Goal: Task Accomplishment & Management: Use online tool/utility

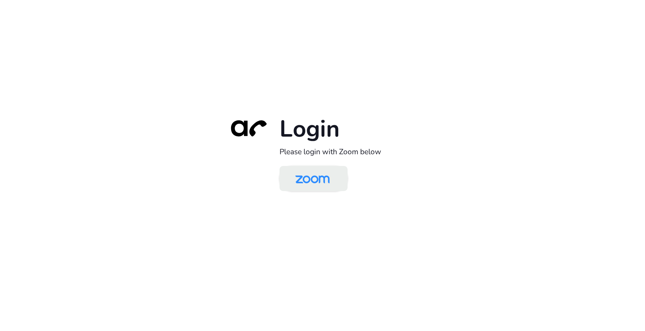
click at [300, 178] on img at bounding box center [312, 178] width 49 height 23
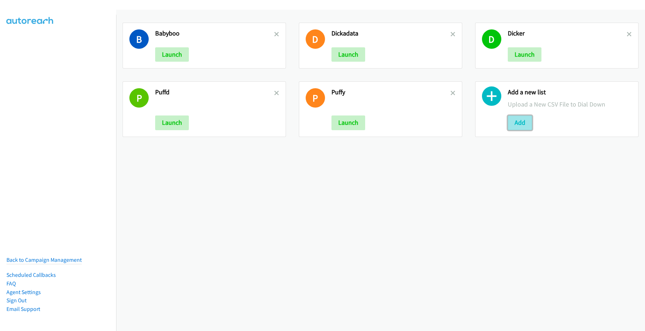
click at [519, 122] on button "Add" at bounding box center [519, 122] width 24 height 14
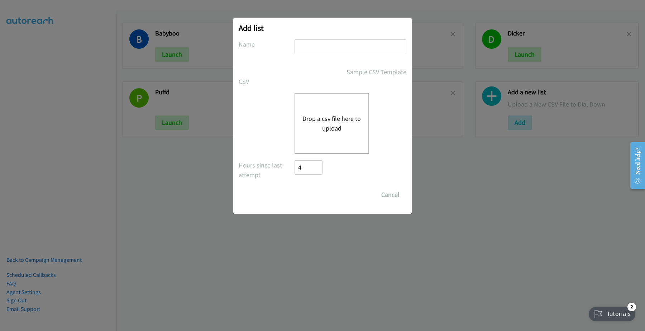
click at [337, 116] on button "Drop a csv file here to upload" at bounding box center [331, 123] width 59 height 19
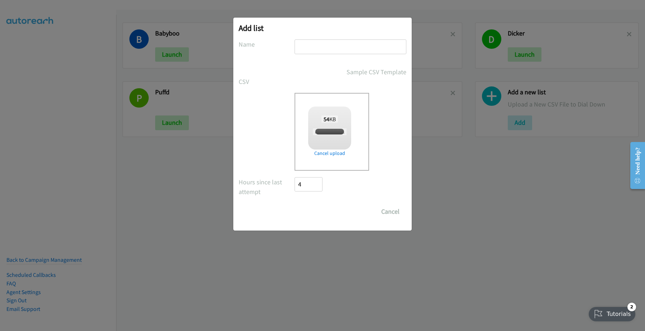
checkbox input "true"
click at [313, 47] on input "text" at bounding box center [350, 46] width 112 height 15
click at [330, 48] on input "text" at bounding box center [350, 46] width 112 height 15
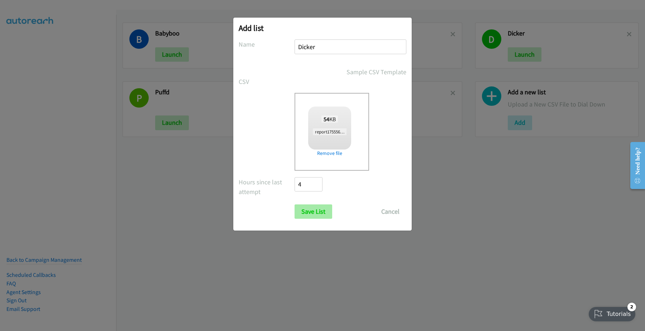
type input "Dicker"
click at [312, 209] on input "Save List" at bounding box center [313, 211] width 38 height 14
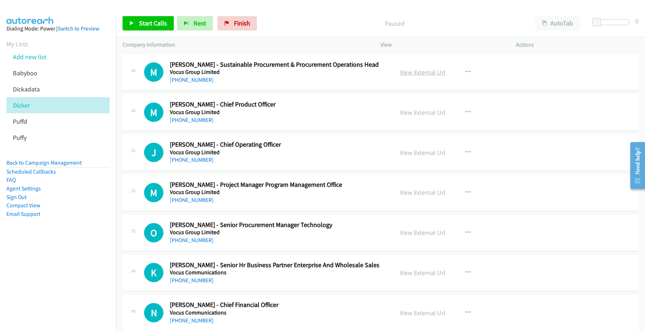
click at [416, 72] on link "View External Url" at bounding box center [422, 72] width 45 height 8
click at [187, 83] on div "+61 416 576 699" at bounding box center [277, 80] width 214 height 9
click at [187, 79] on link "+61 416 576 699" at bounding box center [192, 79] width 44 height 7
click at [194, 119] on link "+61 407 418 603" at bounding box center [192, 119] width 44 height 7
click at [414, 111] on link "View External Url" at bounding box center [422, 112] width 45 height 8
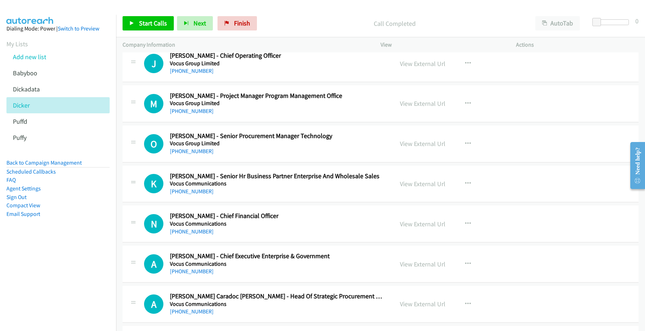
scroll to position [90, 0]
click at [188, 69] on link "+61 424 253 148" at bounding box center [192, 70] width 44 height 7
click at [420, 59] on link "View External Url" at bounding box center [422, 63] width 45 height 8
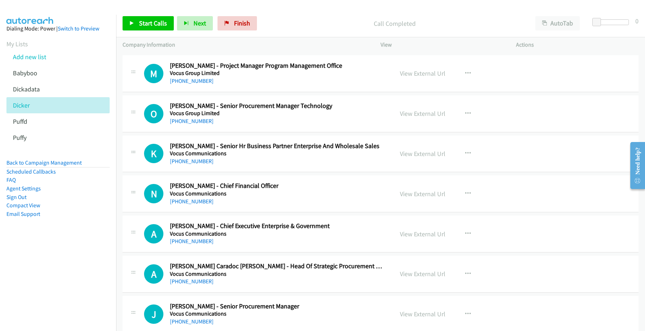
scroll to position [134, 0]
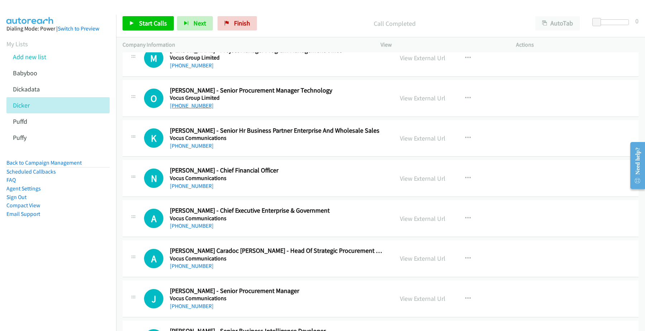
click at [189, 104] on link "+61 424 955 106" at bounding box center [192, 105] width 44 height 7
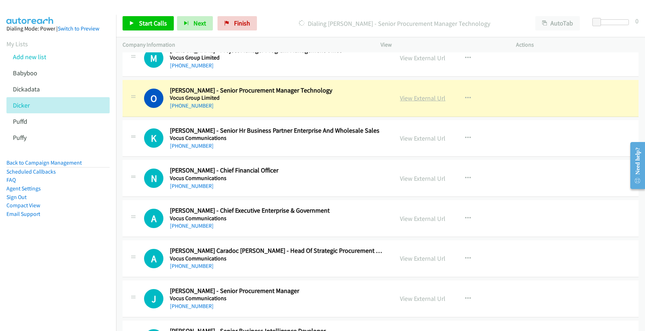
click at [418, 96] on link "View External Url" at bounding box center [422, 98] width 45 height 8
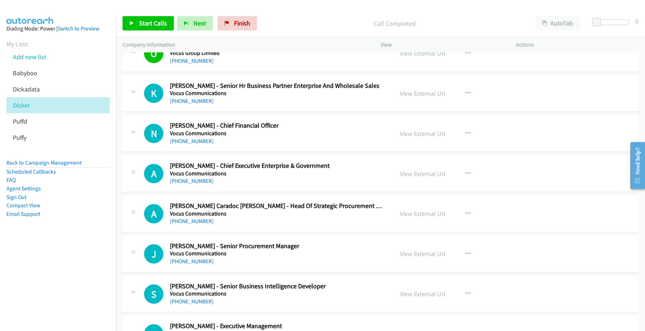
scroll to position [224, 0]
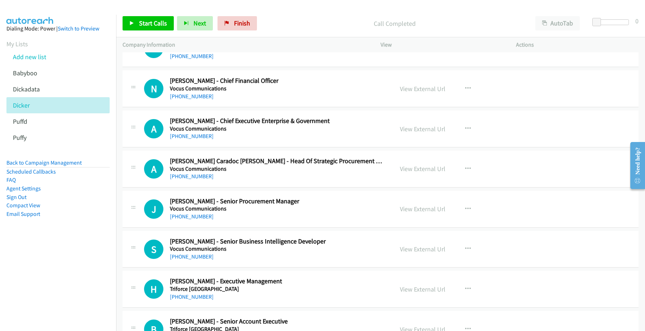
click at [194, 96] on link "+61 401 321 423" at bounding box center [192, 96] width 44 height 7
click at [430, 88] on link "View External Url" at bounding box center [422, 89] width 45 height 8
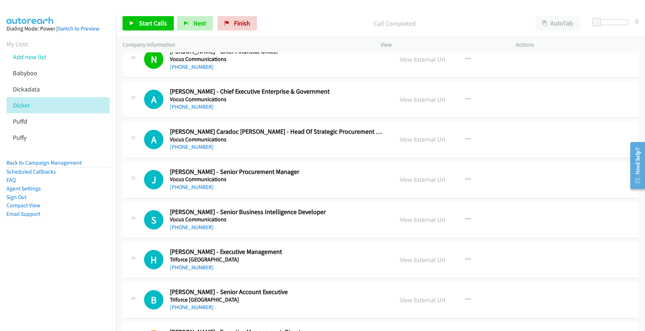
scroll to position [269, 0]
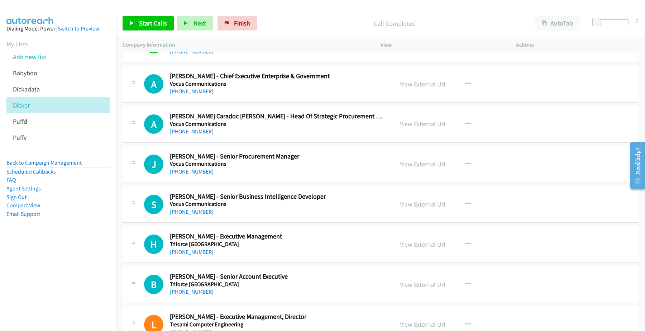
click at [193, 131] on link "+61 414 772 952" at bounding box center [192, 131] width 44 height 7
click at [419, 124] on link "View External Url" at bounding box center [422, 124] width 45 height 8
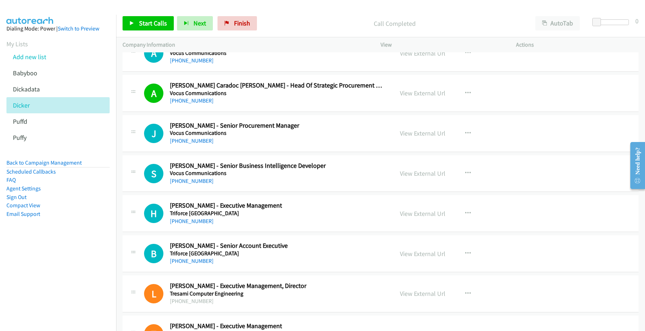
scroll to position [313, 0]
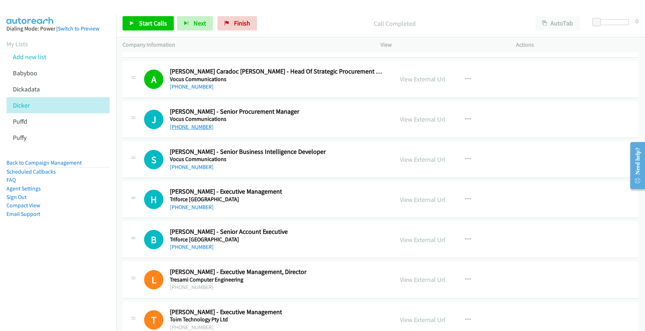
click at [199, 128] on link "+61 448 436 475" at bounding box center [192, 126] width 44 height 7
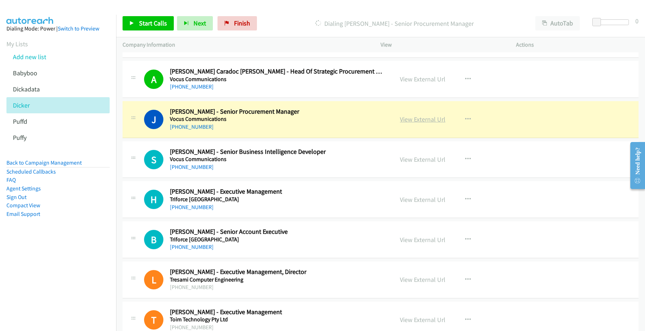
click at [429, 119] on link "View External Url" at bounding box center [422, 119] width 45 height 8
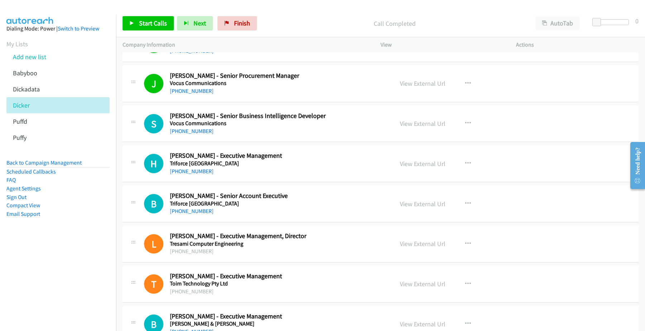
scroll to position [358, 0]
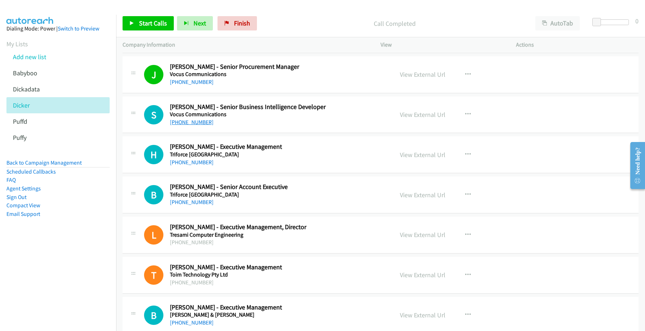
click at [188, 120] on link "+61 424 593 334" at bounding box center [192, 122] width 44 height 7
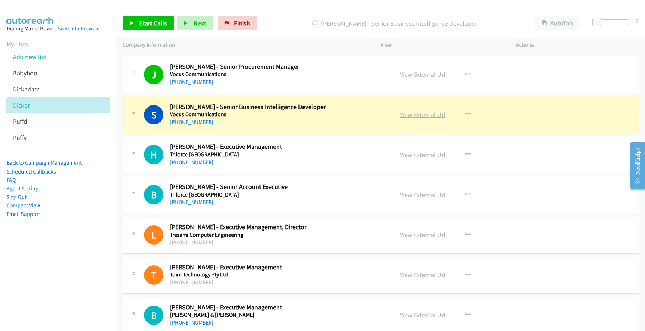
click at [423, 114] on link "View External Url" at bounding box center [422, 114] width 45 height 8
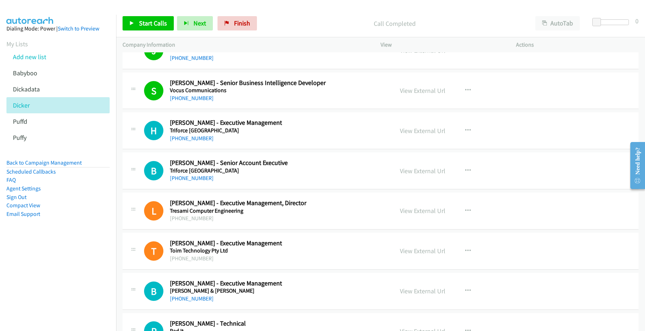
scroll to position [403, 0]
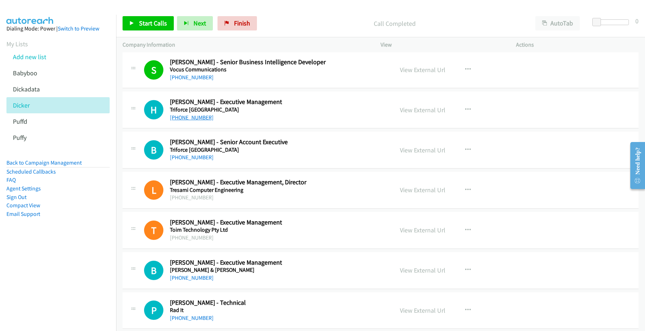
click at [193, 118] on link "+61 438 259 241" at bounding box center [192, 117] width 44 height 7
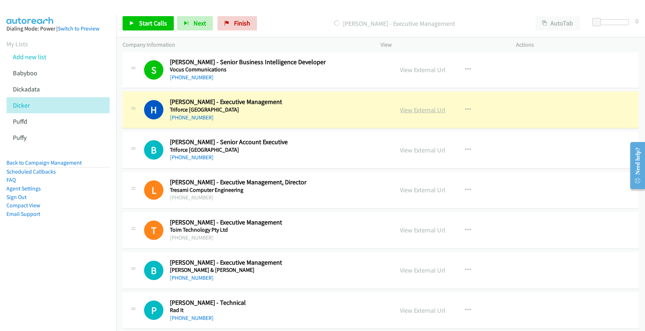
click at [417, 110] on link "View External Url" at bounding box center [422, 110] width 45 height 8
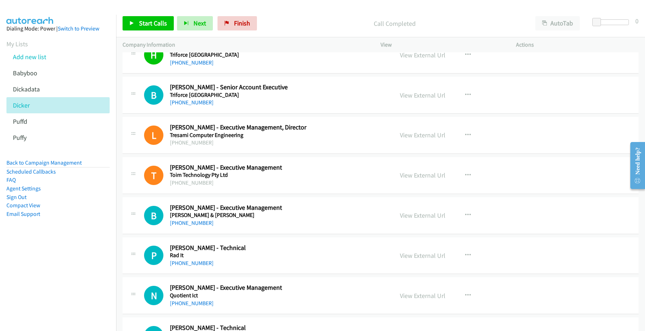
scroll to position [448, 0]
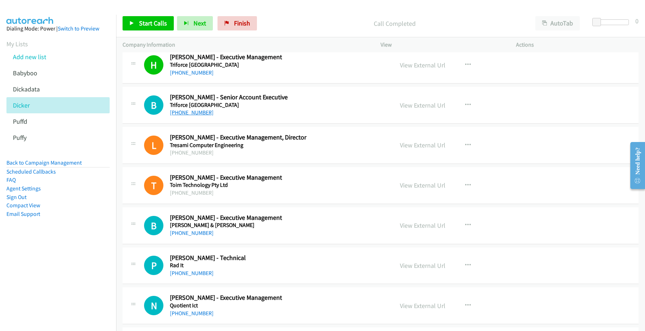
click at [190, 111] on link "+61 414 564 446" at bounding box center [192, 112] width 44 height 7
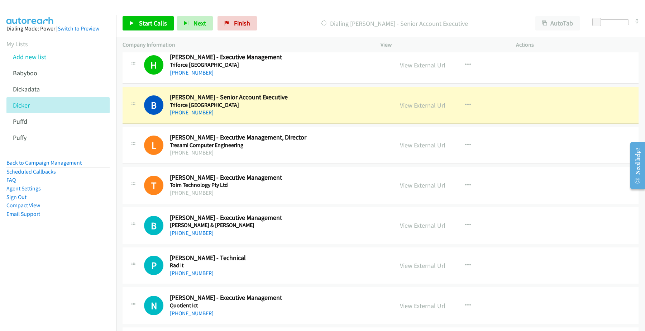
click at [424, 102] on link "View External Url" at bounding box center [422, 105] width 45 height 8
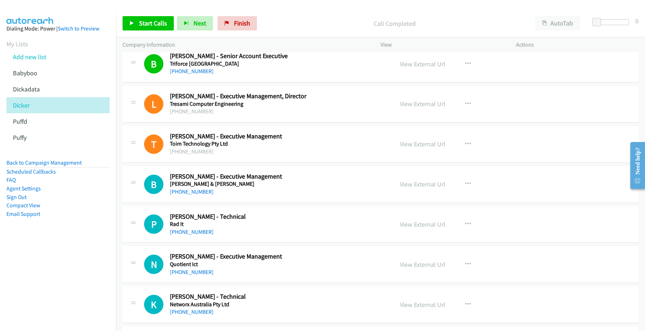
scroll to position [537, 0]
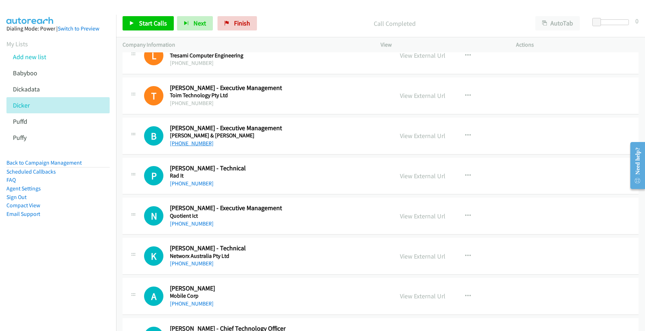
click at [190, 144] on link "+61 409 783 109" at bounding box center [192, 143] width 44 height 7
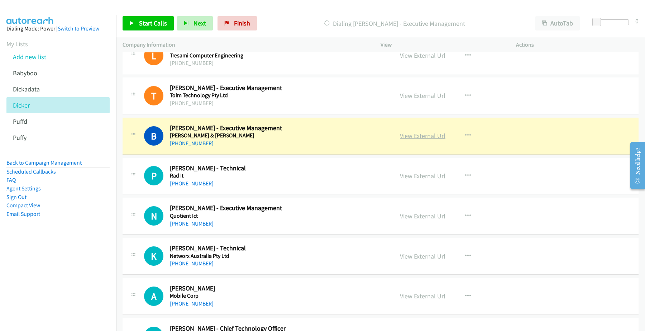
click at [428, 135] on link "View External Url" at bounding box center [422, 135] width 45 height 8
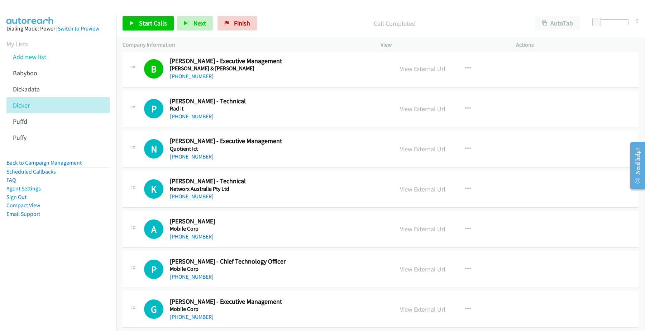
scroll to position [582, 0]
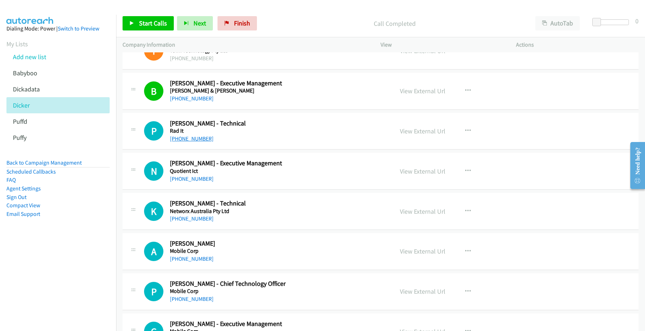
click at [196, 138] on link "+61 404 859 267" at bounding box center [192, 138] width 44 height 7
click at [418, 130] on link "View External Url" at bounding box center [422, 131] width 45 height 8
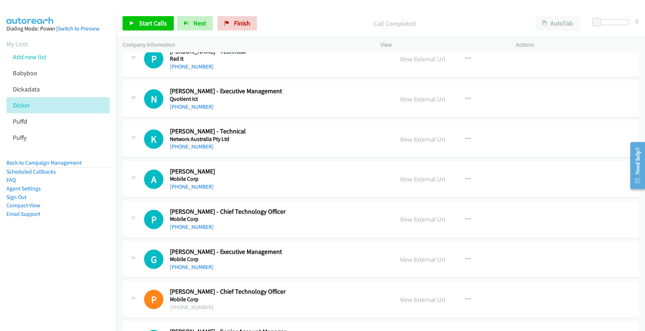
scroll to position [672, 0]
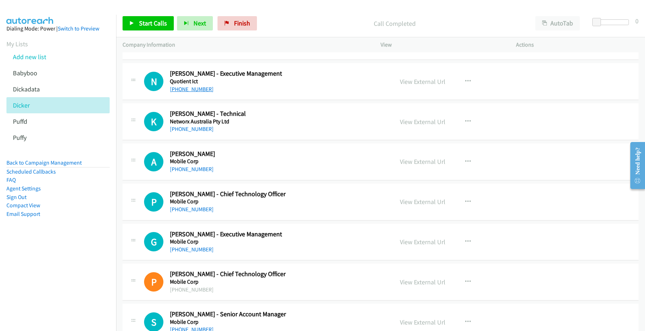
click at [180, 90] on link "+61 405 159 652" at bounding box center [192, 89] width 44 height 7
click at [425, 81] on link "View External Url" at bounding box center [422, 81] width 45 height 8
click at [196, 131] on link "+61 481 296 688" at bounding box center [192, 128] width 44 height 7
click at [433, 120] on link "View External Url" at bounding box center [422, 121] width 45 height 8
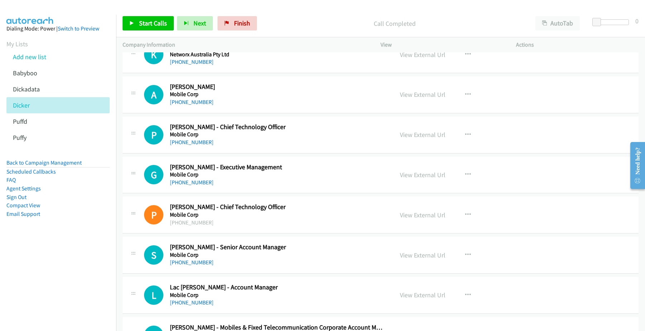
scroll to position [761, 0]
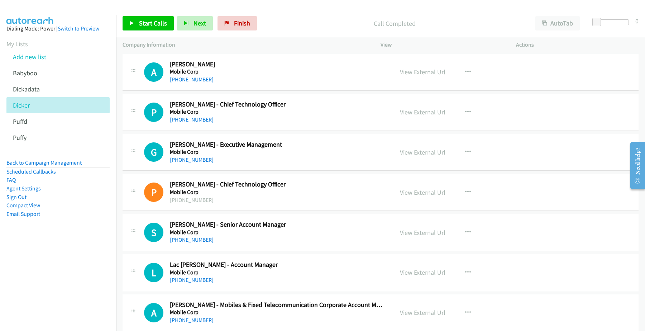
click at [188, 121] on link "+61 424 359 490" at bounding box center [192, 119] width 44 height 7
click at [427, 115] on link "View External Url" at bounding box center [422, 112] width 45 height 8
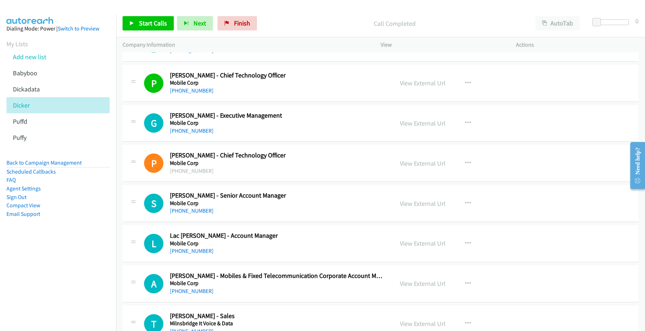
scroll to position [806, 0]
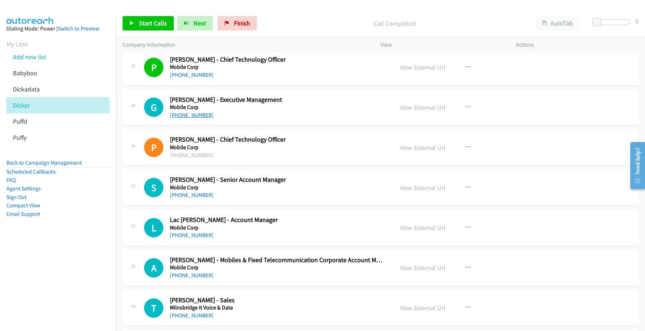
click at [194, 117] on link "+61 408 242 526" at bounding box center [192, 114] width 44 height 7
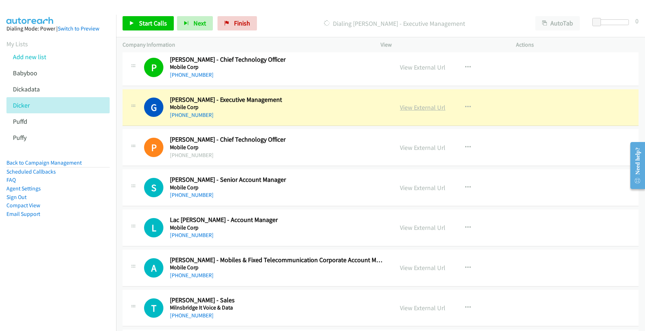
click at [415, 107] on link "View External Url" at bounding box center [422, 107] width 45 height 8
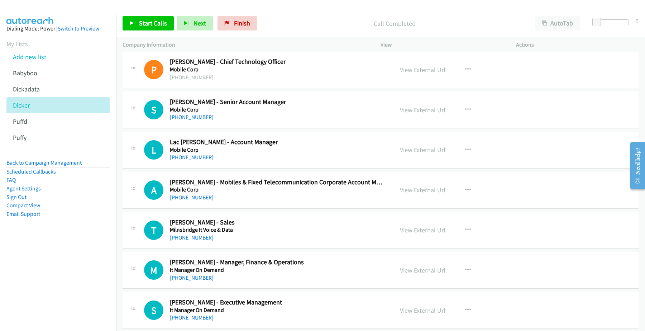
scroll to position [895, 0]
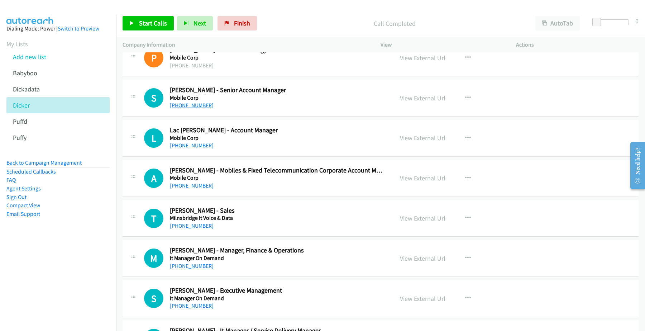
click at [184, 107] on link "+61 475 942 801" at bounding box center [192, 105] width 44 height 7
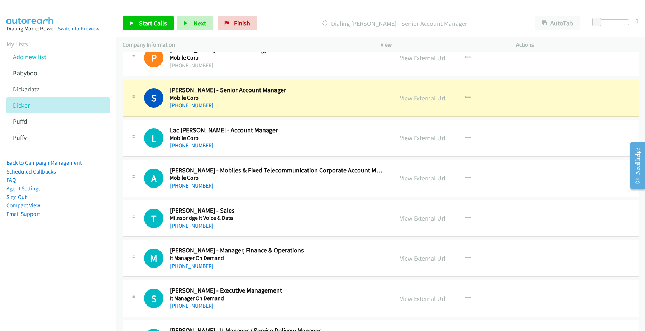
click at [418, 99] on link "View External Url" at bounding box center [422, 98] width 45 height 8
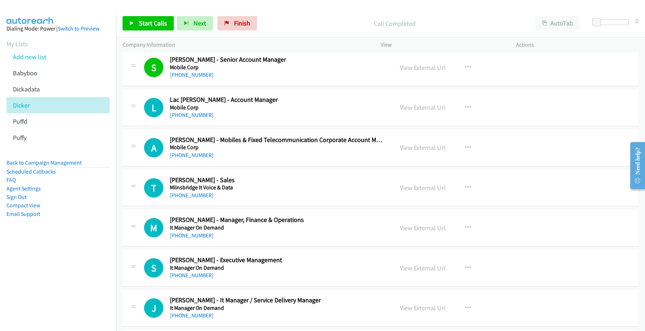
scroll to position [940, 0]
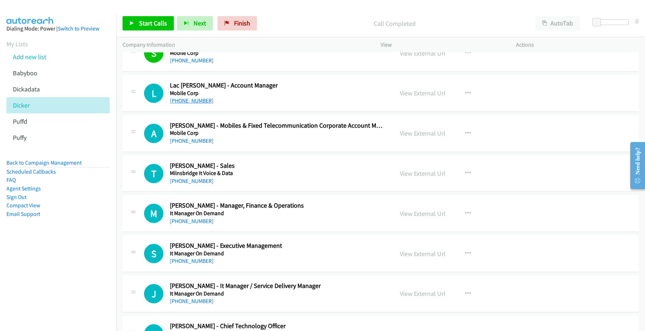
click at [182, 103] on link "+61 447 021 872" at bounding box center [192, 100] width 44 height 7
click at [410, 96] on link "View External Url" at bounding box center [422, 93] width 45 height 8
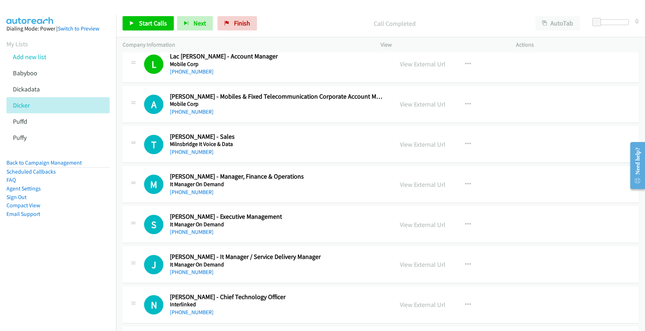
scroll to position [985, 0]
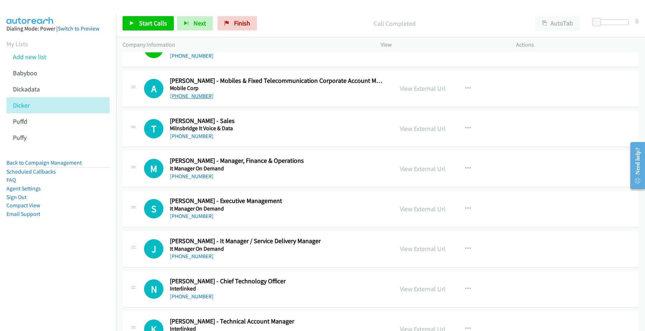
click at [191, 97] on link "+61 438 181 818" at bounding box center [192, 95] width 44 height 7
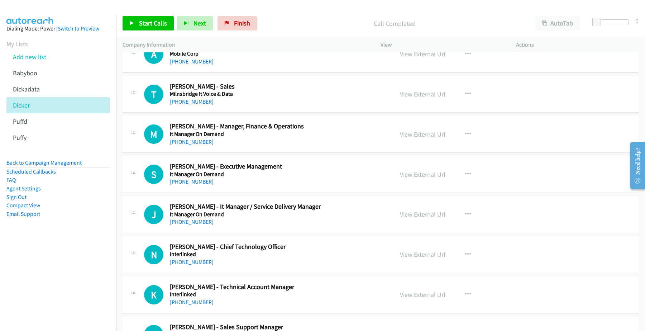
scroll to position [1030, 0]
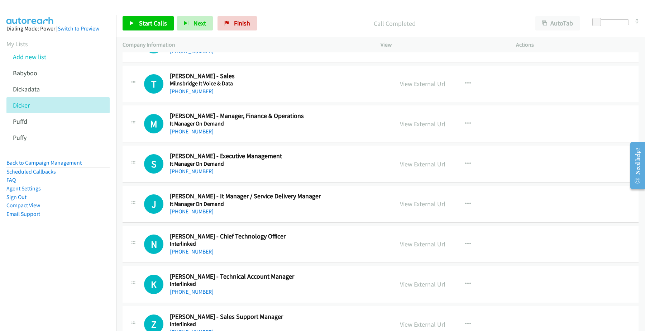
click at [184, 131] on link "+61 404 074 219" at bounding box center [192, 131] width 44 height 7
click at [407, 123] on link "View External Url" at bounding box center [422, 124] width 45 height 8
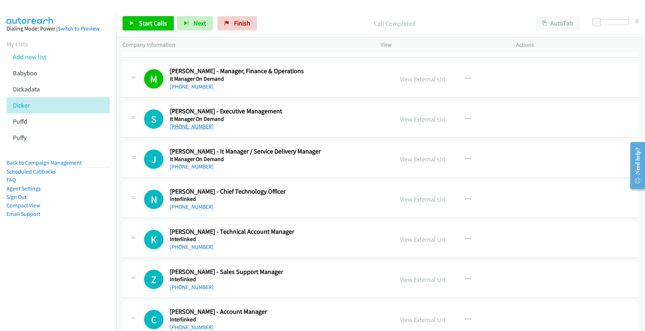
click at [184, 129] on link "+61 412 854 410" at bounding box center [192, 126] width 44 height 7
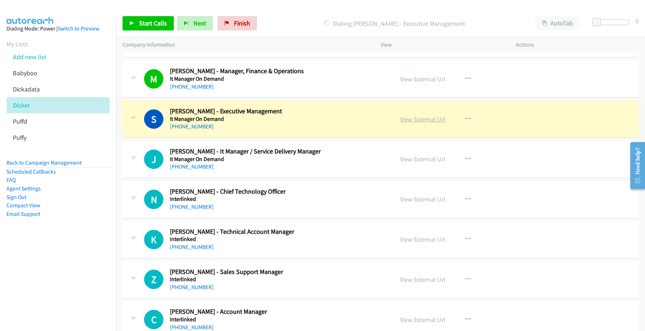
click at [420, 122] on link "View External Url" at bounding box center [422, 119] width 45 height 8
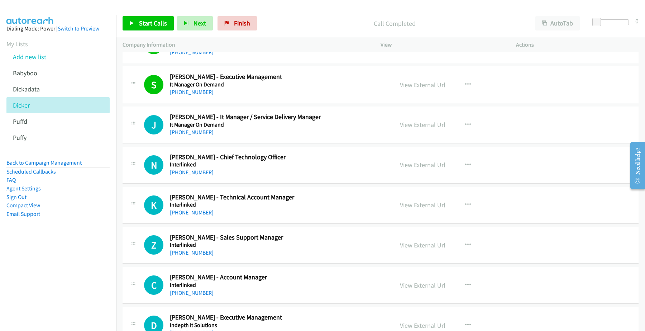
scroll to position [1119, 0]
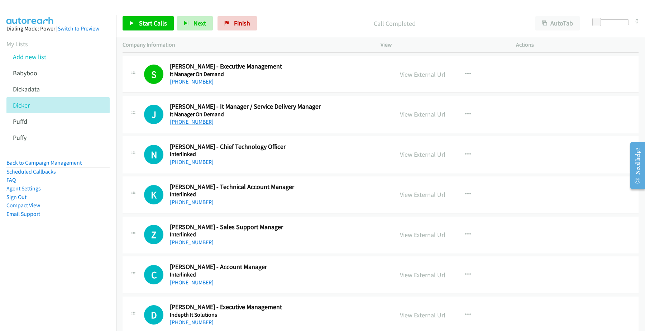
click at [191, 122] on link "+61 2 9558 7848" at bounding box center [192, 121] width 44 height 7
click at [414, 114] on link "View External Url" at bounding box center [422, 114] width 45 height 8
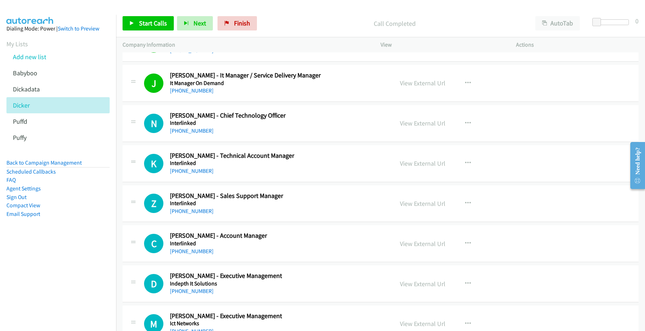
scroll to position [1164, 0]
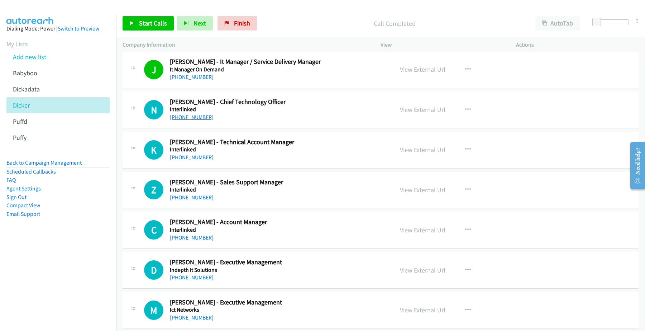
click at [184, 118] on link "+61 414 375 959" at bounding box center [192, 117] width 44 height 7
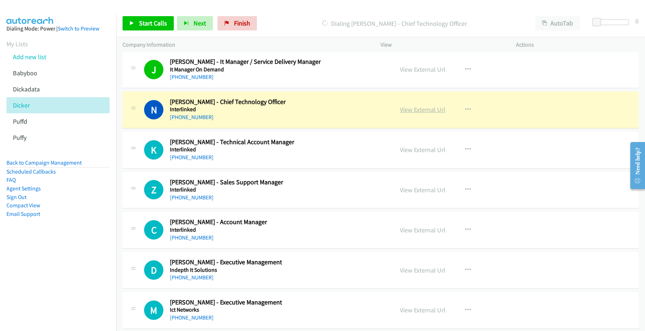
click at [416, 111] on link "View External Url" at bounding box center [422, 109] width 45 height 8
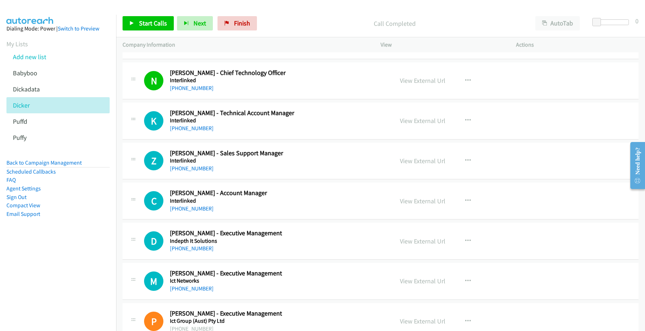
scroll to position [1209, 0]
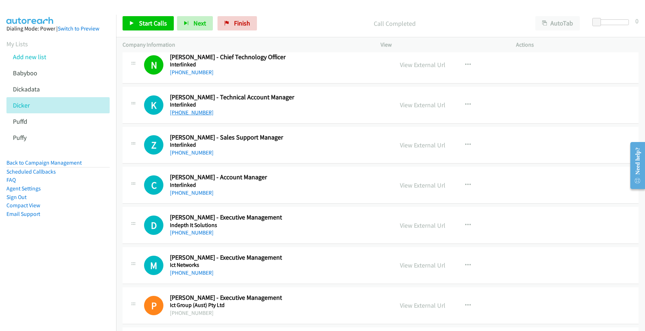
click at [185, 113] on link "+61 418 548 229" at bounding box center [192, 112] width 44 height 7
click at [427, 107] on link "View External Url" at bounding box center [422, 105] width 45 height 8
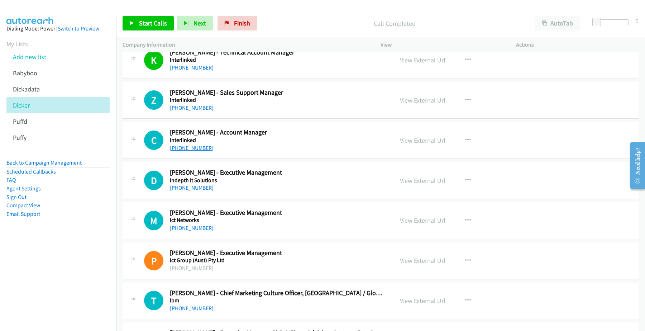
click at [196, 149] on link "+61 410 409 573" at bounding box center [192, 147] width 44 height 7
click at [409, 140] on link "View External Url" at bounding box center [422, 140] width 45 height 8
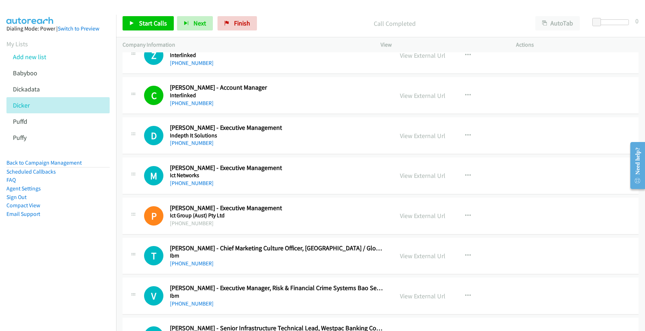
scroll to position [1343, 0]
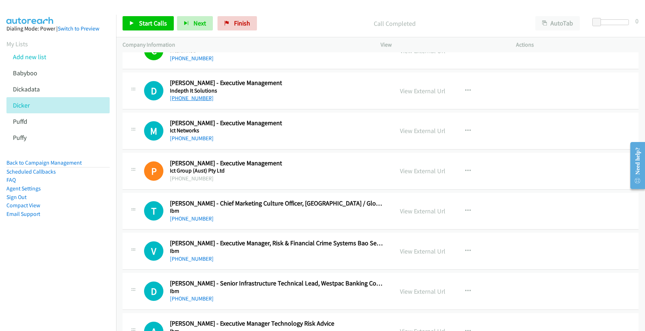
click at [196, 101] on link "+61 400 656 546" at bounding box center [192, 98] width 44 height 7
click at [419, 93] on link "View External Url" at bounding box center [422, 91] width 45 height 8
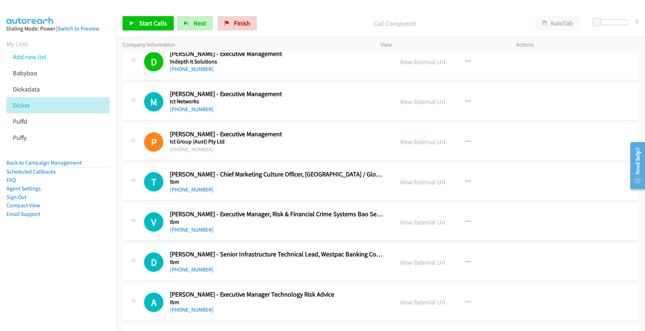
scroll to position [1388, 0]
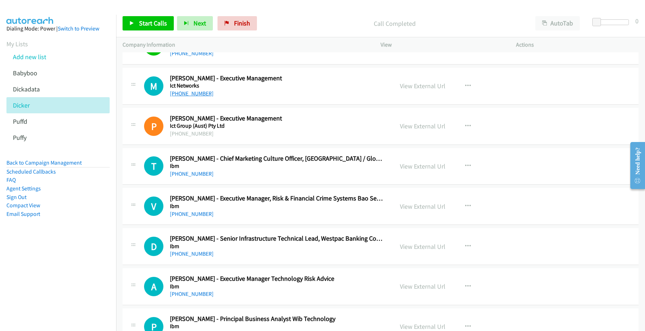
click at [183, 94] on link "+61 404 325 185" at bounding box center [192, 93] width 44 height 7
click at [411, 88] on link "View External Url" at bounding box center [422, 86] width 45 height 8
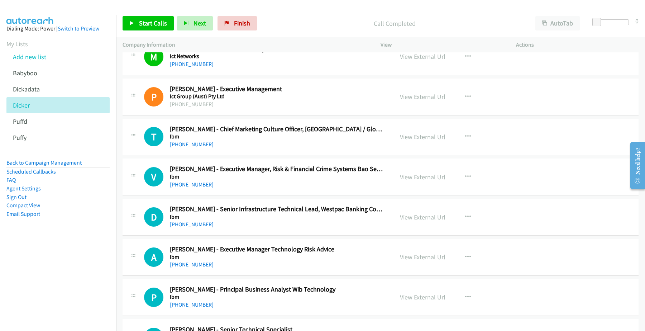
scroll to position [1433, 0]
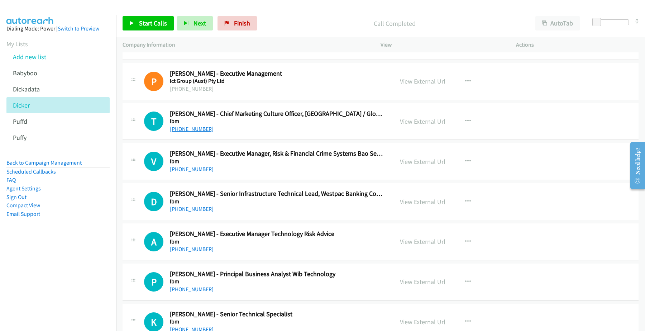
click at [198, 131] on link "+61 411 893 833" at bounding box center [192, 128] width 44 height 7
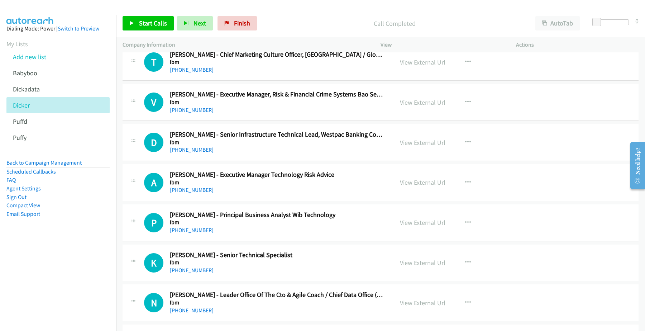
scroll to position [1477, 0]
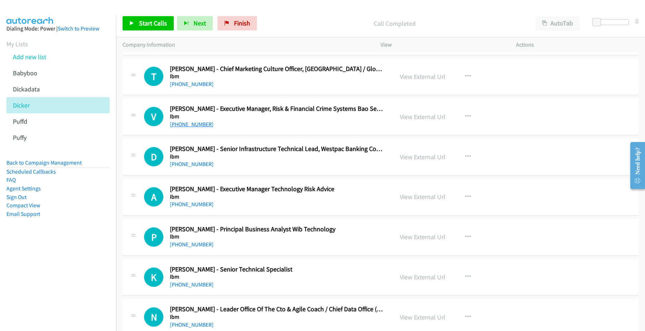
click at [192, 126] on link "+61 410 440 875" at bounding box center [192, 124] width 44 height 7
click at [422, 119] on link "View External Url" at bounding box center [422, 116] width 45 height 8
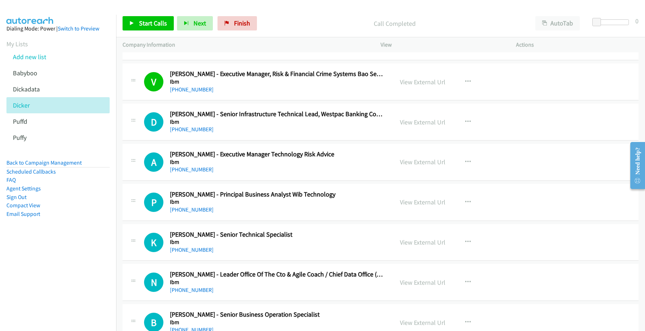
scroll to position [1567, 0]
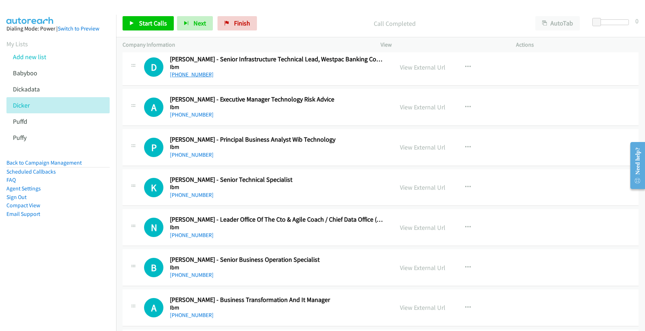
click at [193, 75] on link "+61 415 831 495" at bounding box center [192, 74] width 44 height 7
click at [427, 69] on link "View External Url" at bounding box center [422, 67] width 45 height 8
click at [191, 111] on h5 "Ibm" at bounding box center [277, 107] width 214 height 7
click at [191, 115] on link "+61 432 701 433" at bounding box center [192, 114] width 44 height 7
click at [405, 107] on link "View External Url" at bounding box center [422, 107] width 45 height 8
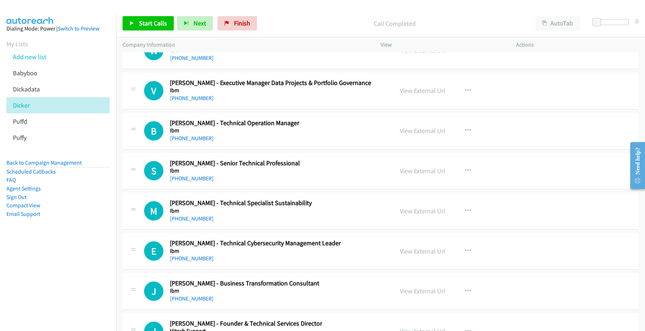
scroll to position [8476, 0]
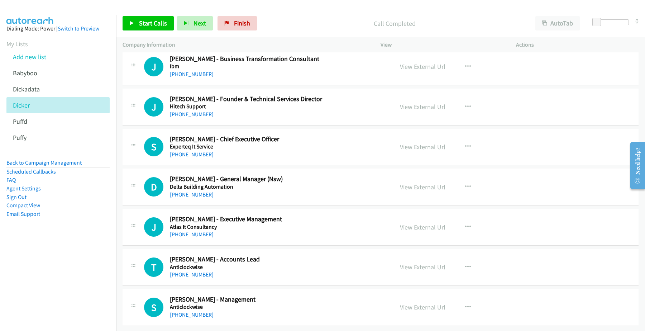
click at [222, 303] on h5 "Anticlockwise" at bounding box center [277, 306] width 214 height 7
click at [193, 311] on link "+61 487 880 222" at bounding box center [192, 314] width 44 height 7
click at [430, 303] on link "View External Url" at bounding box center [422, 307] width 45 height 8
click at [220, 263] on h5 "Anticlockwise" at bounding box center [277, 266] width 214 height 7
click at [186, 271] on link "+61 410 010 090" at bounding box center [192, 274] width 44 height 7
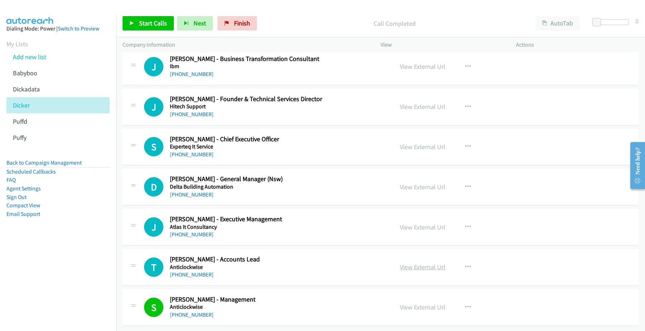
click at [433, 263] on link "View External Url" at bounding box center [422, 267] width 45 height 8
click at [186, 231] on link "+61 425 334 385" at bounding box center [192, 234] width 44 height 7
click at [422, 223] on link "View External Url" at bounding box center [422, 227] width 45 height 8
click at [182, 191] on link "+61 477 169 670" at bounding box center [192, 194] width 44 height 7
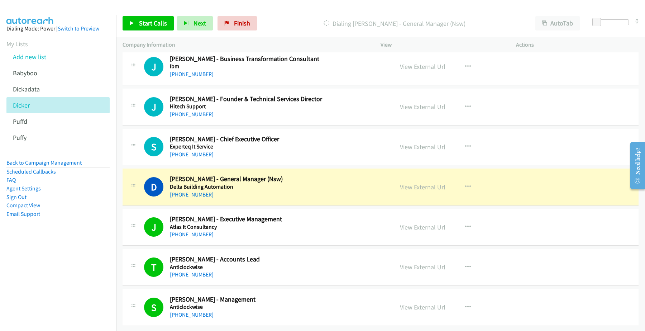
click at [411, 183] on link "View External Url" at bounding box center [422, 187] width 45 height 8
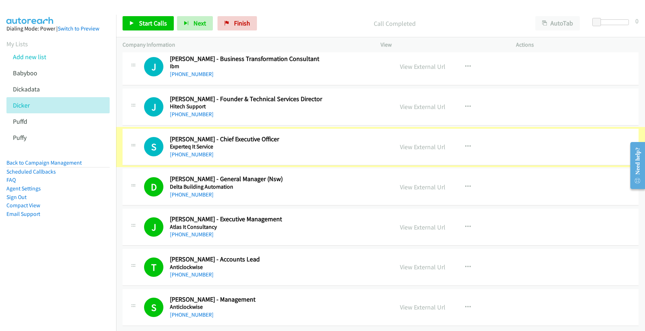
click at [212, 150] on div "+61 419 467 747" at bounding box center [277, 154] width 214 height 9
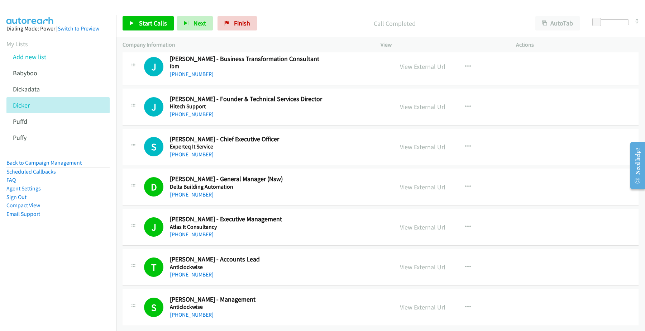
click at [194, 151] on link "+61 419 467 747" at bounding box center [192, 154] width 44 height 7
click at [405, 143] on link "View External Url" at bounding box center [422, 147] width 45 height 8
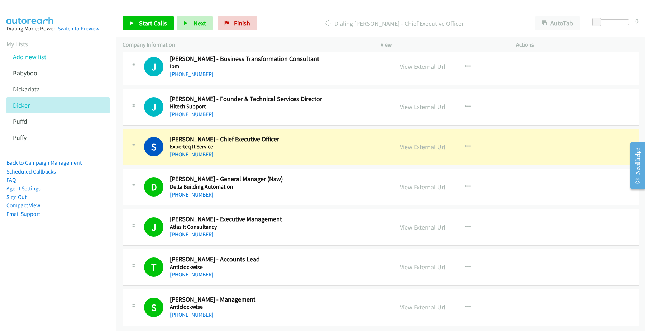
click at [407, 143] on link "View External Url" at bounding box center [422, 147] width 45 height 8
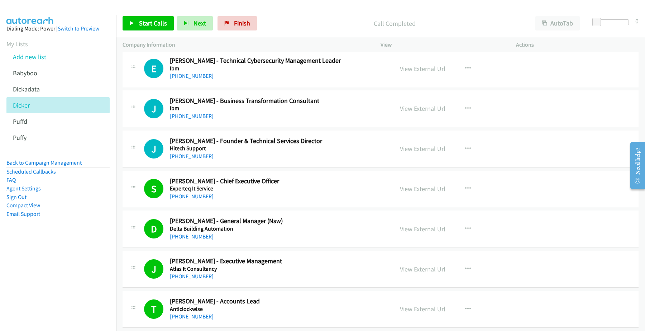
scroll to position [8386, 0]
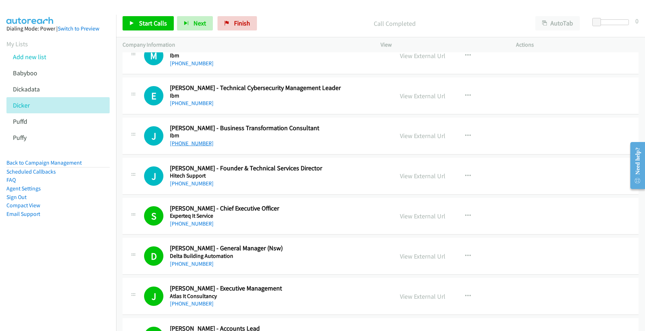
click at [185, 146] on link "+61 450 850 277" at bounding box center [192, 143] width 44 height 7
click at [414, 140] on link "View External Url" at bounding box center [422, 135] width 45 height 8
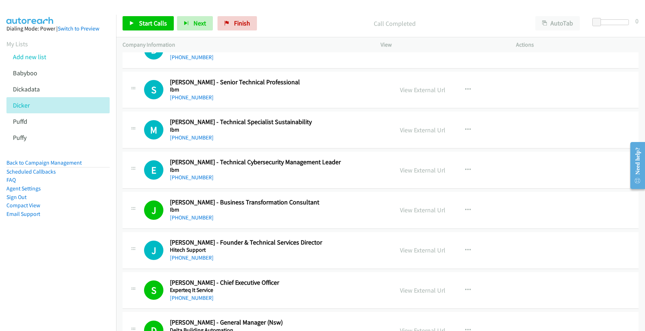
scroll to position [8297, 0]
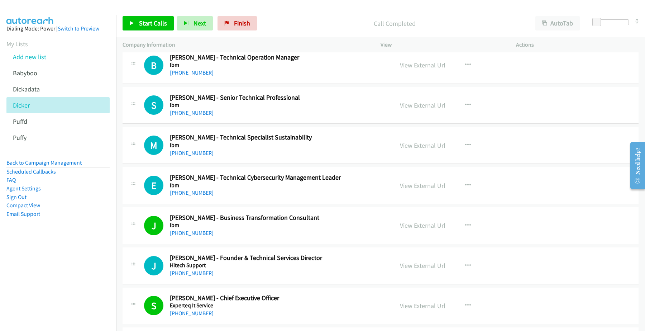
click at [188, 76] on link "+61 416 283 848" at bounding box center [192, 72] width 44 height 7
click at [414, 69] on link "View External Url" at bounding box center [422, 65] width 45 height 8
click at [238, 197] on div "+61 414 461 178" at bounding box center [277, 192] width 214 height 9
click at [227, 189] on h5 "Ibm" at bounding box center [277, 185] width 214 height 7
click at [189, 116] on link "+61 411 162 673" at bounding box center [192, 112] width 44 height 7
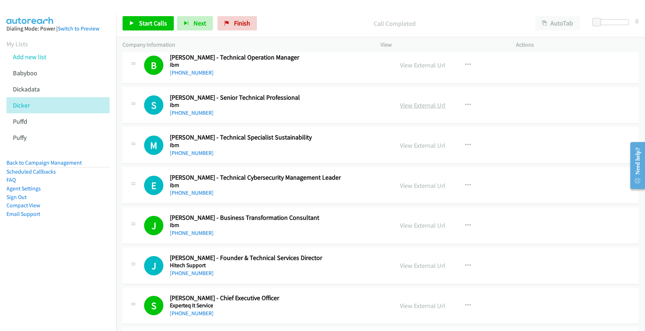
click at [428, 109] on link "View External Url" at bounding box center [422, 105] width 45 height 8
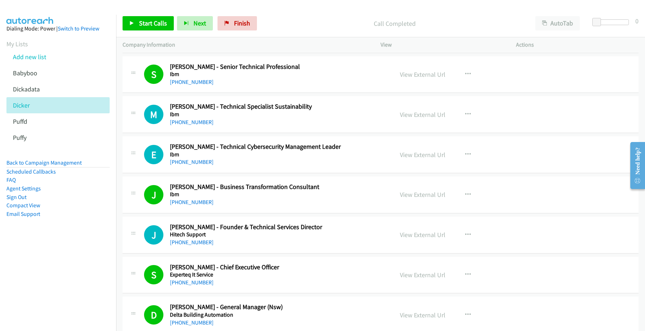
scroll to position [8341, 0]
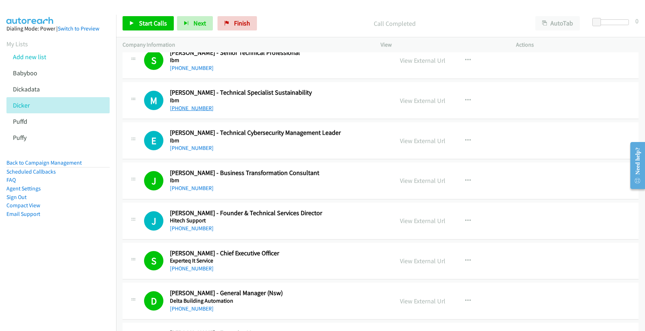
click at [188, 111] on link "+61 437 616 744" at bounding box center [192, 108] width 44 height 7
click at [417, 105] on link "View External Url" at bounding box center [422, 100] width 45 height 8
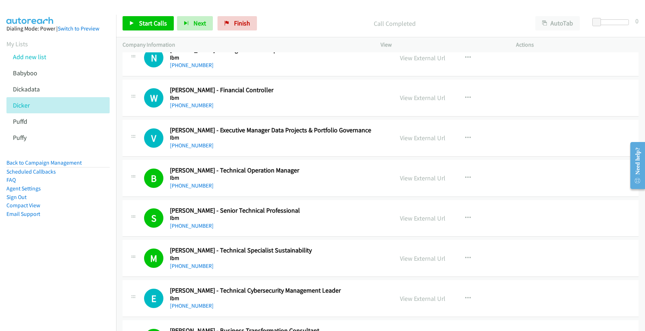
scroll to position [8162, 0]
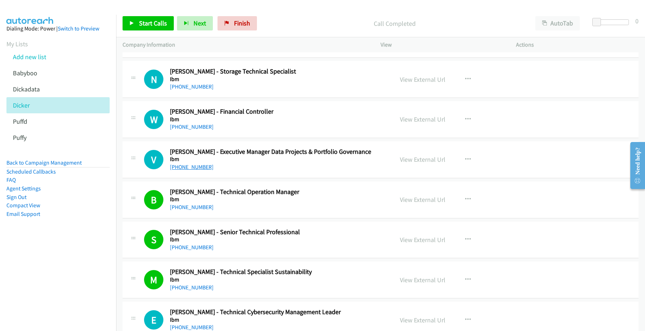
click at [191, 170] on link "+61 469 241 927" at bounding box center [192, 166] width 44 height 7
click at [415, 163] on link "View External Url" at bounding box center [422, 159] width 45 height 8
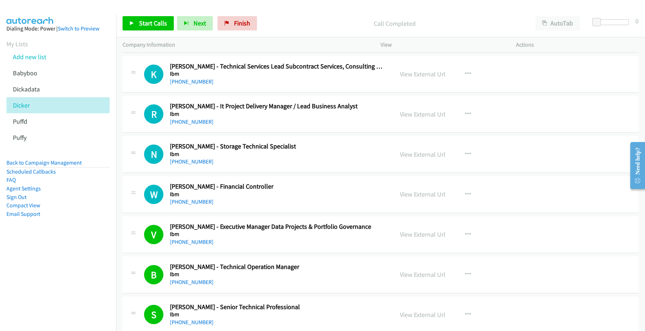
scroll to position [8073, 0]
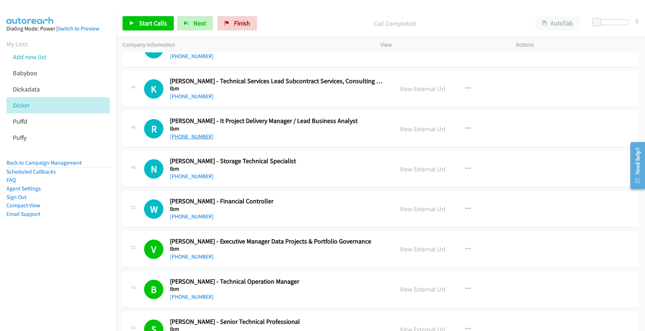
click at [199, 140] on link "+61 401 198 202" at bounding box center [192, 136] width 44 height 7
click at [407, 133] on link "View External Url" at bounding box center [422, 129] width 45 height 8
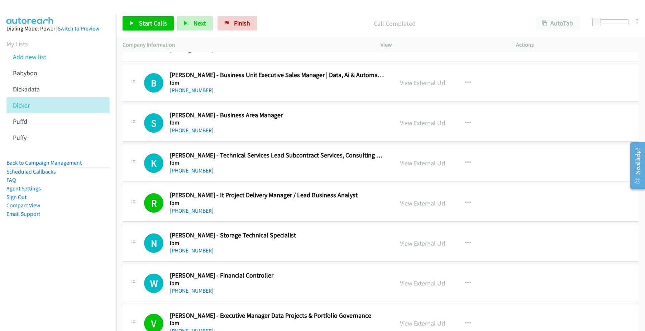
scroll to position [7983, 0]
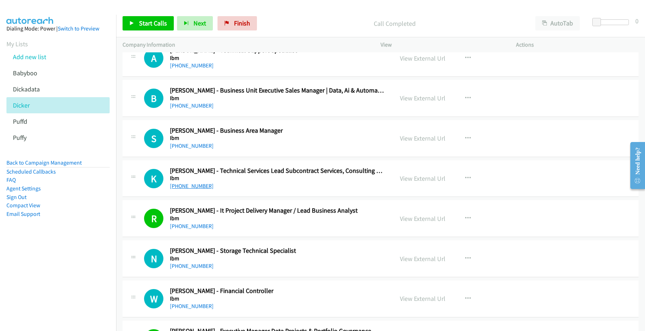
click at [193, 189] on link "+61 438 810 960" at bounding box center [192, 185] width 44 height 7
drag, startPoint x: 190, startPoint y: 159, endPoint x: 192, endPoint y: 154, distance: 5.0
click at [190, 149] on link "+61 2 9354 4214" at bounding box center [192, 145] width 44 height 7
click at [427, 142] on link "View External Url" at bounding box center [422, 138] width 45 height 8
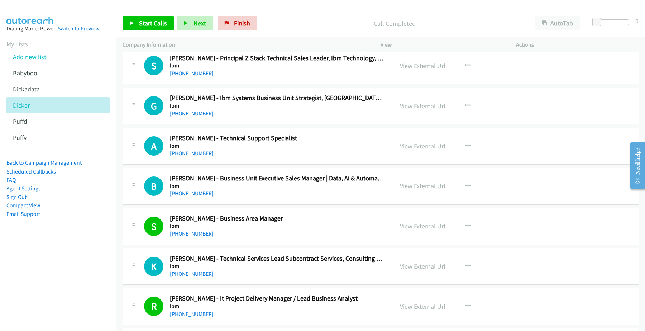
scroll to position [7894, 0]
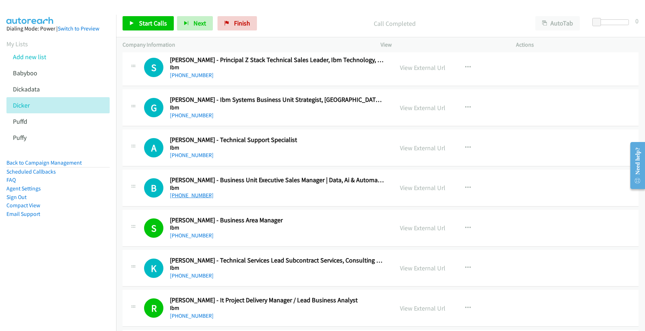
click at [187, 198] on link "+61 428 934 060" at bounding box center [192, 195] width 44 height 7
click at [411, 192] on link "View External Url" at bounding box center [422, 187] width 45 height 8
click at [198, 158] on link "+61 412 405 960" at bounding box center [192, 154] width 44 height 7
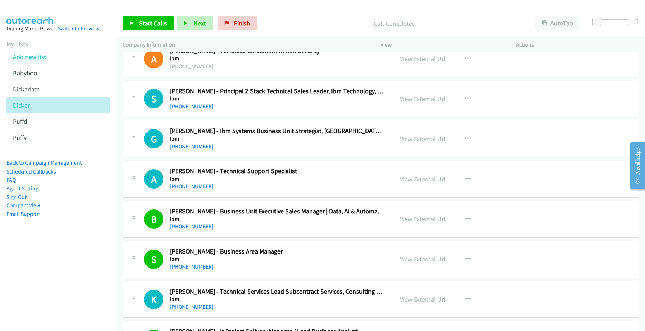
scroll to position [7849, 0]
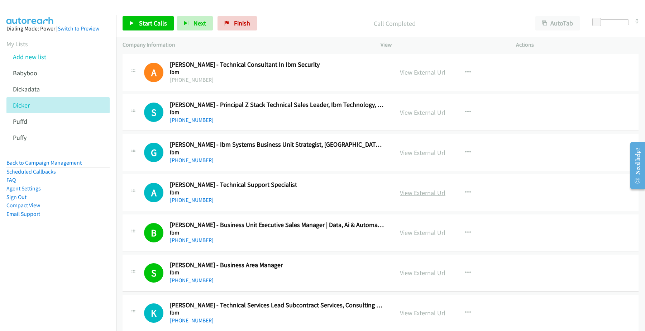
click at [429, 197] on link "View External Url" at bounding box center [422, 192] width 45 height 8
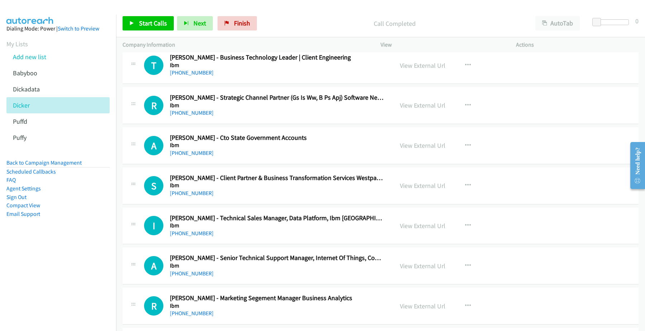
scroll to position [7491, 0]
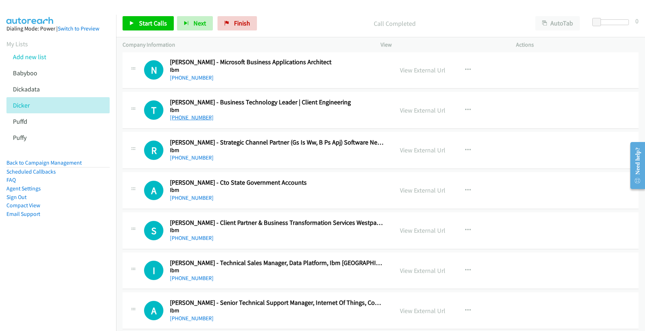
click at [194, 121] on link "+61 421 312 688" at bounding box center [192, 117] width 44 height 7
click at [413, 114] on link "View External Url" at bounding box center [422, 110] width 45 height 8
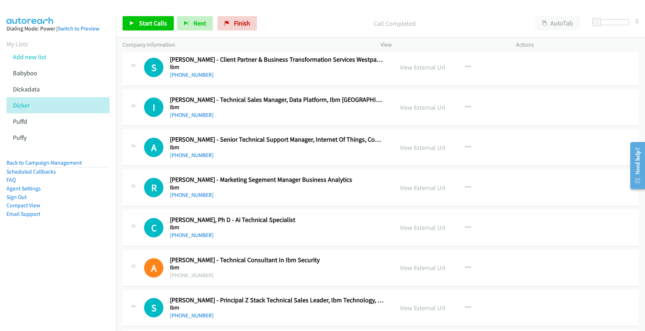
scroll to position [7670, 0]
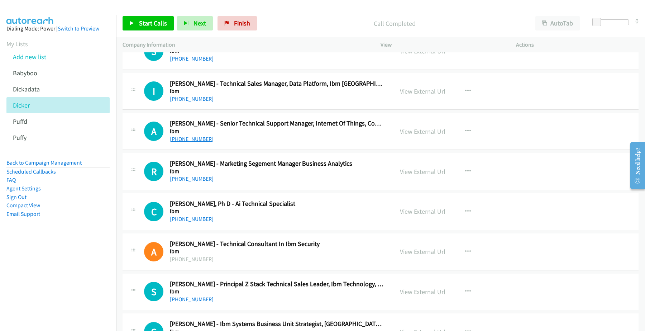
click at [197, 142] on link "+61 2 9354 4891" at bounding box center [192, 138] width 44 height 7
click at [411, 135] on link "View External Url" at bounding box center [422, 131] width 45 height 8
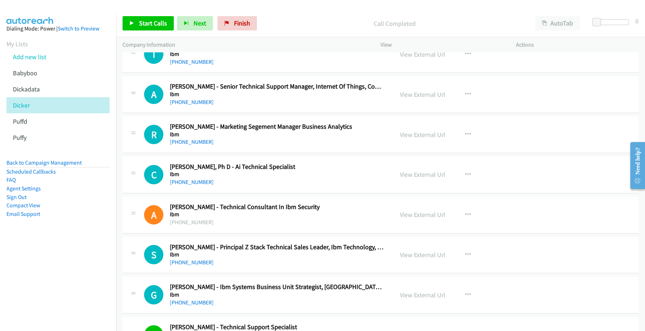
scroll to position [7715, 0]
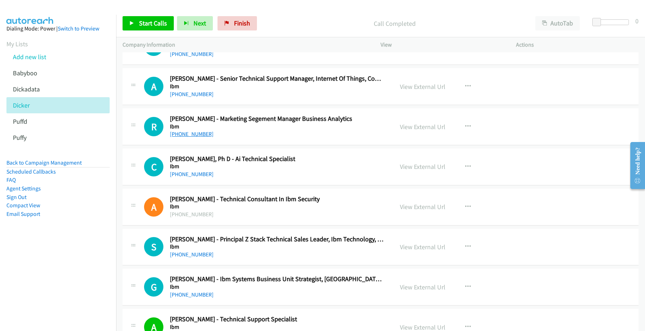
click at [194, 137] on link "+61 414 427 032" at bounding box center [192, 133] width 44 height 7
click at [419, 131] on link "View External Url" at bounding box center [422, 126] width 45 height 8
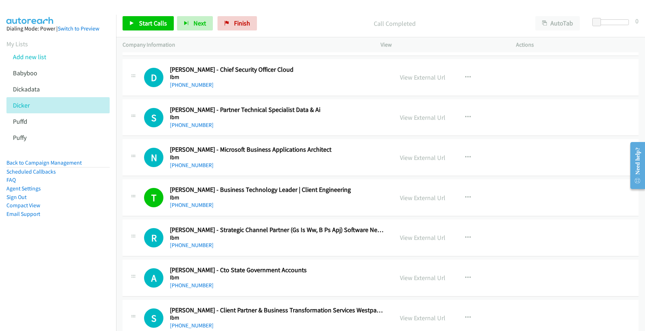
scroll to position [7401, 0]
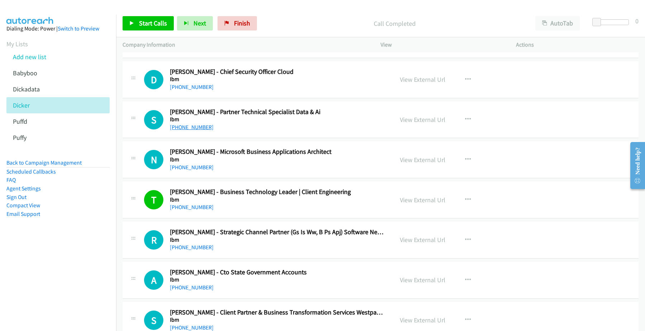
click at [197, 130] on link "+61 451 557 882" at bounding box center [192, 127] width 44 height 7
click at [421, 124] on link "View External Url" at bounding box center [422, 119] width 45 height 8
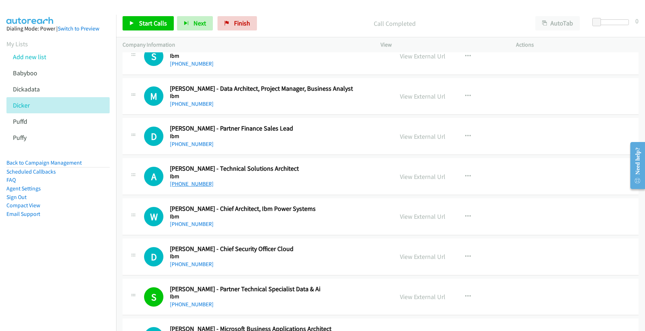
scroll to position [7222, 0]
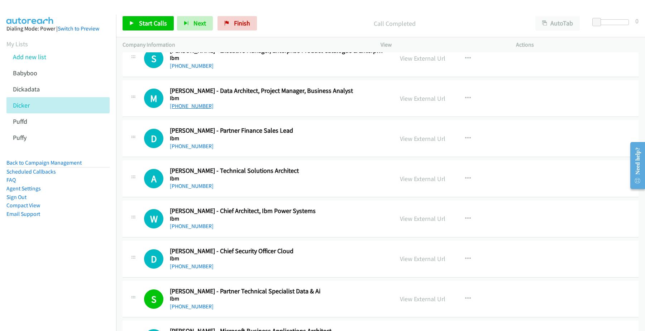
click at [192, 109] on link "+61 401 994 538" at bounding box center [192, 105] width 44 height 7
click at [424, 102] on link "View External Url" at bounding box center [422, 98] width 45 height 8
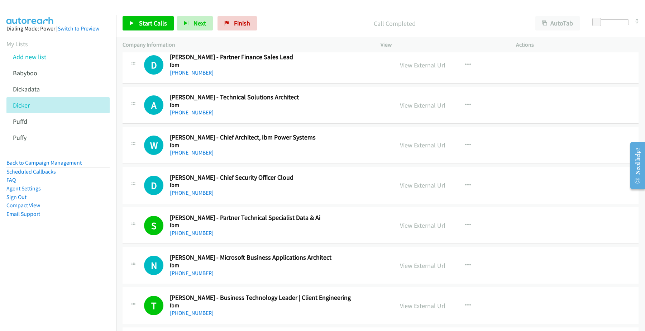
scroll to position [7312, 0]
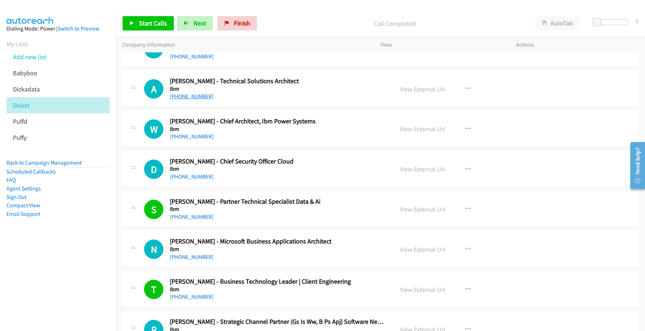
click at [195, 100] on link "+61 411 774 300" at bounding box center [192, 96] width 44 height 7
click at [414, 93] on link "View External Url" at bounding box center [422, 89] width 45 height 8
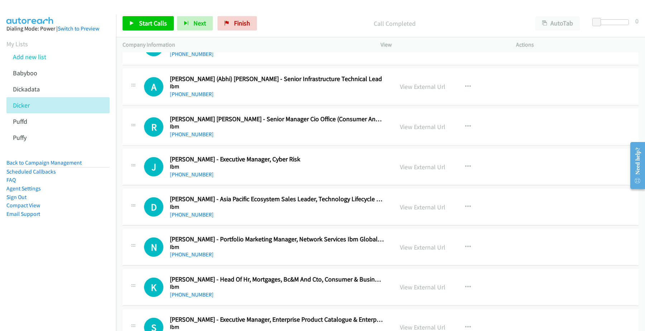
scroll to position [6909, 0]
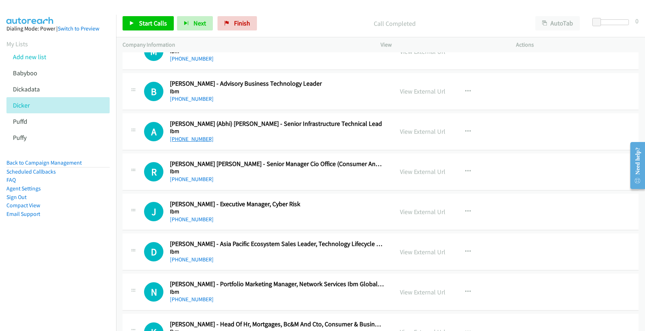
click at [186, 142] on link "+61 481 848 287" at bounding box center [192, 138] width 44 height 7
click at [414, 135] on link "View External Url" at bounding box center [422, 131] width 45 height 8
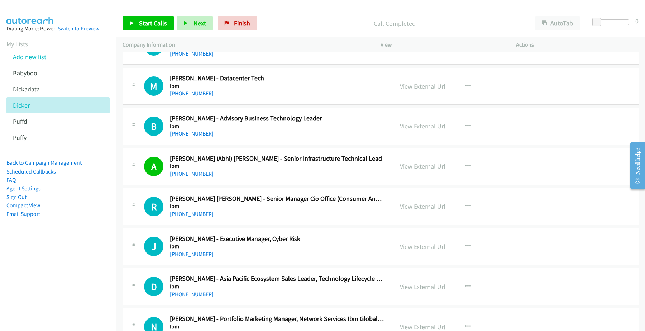
scroll to position [6864, 0]
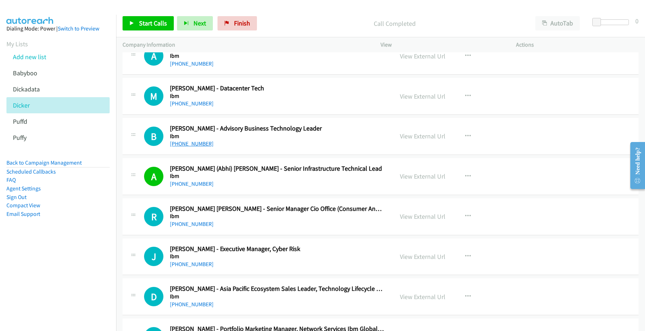
click at [191, 147] on link "+61 431 987 480" at bounding box center [192, 143] width 44 height 7
click at [430, 140] on link "View External Url" at bounding box center [422, 136] width 45 height 8
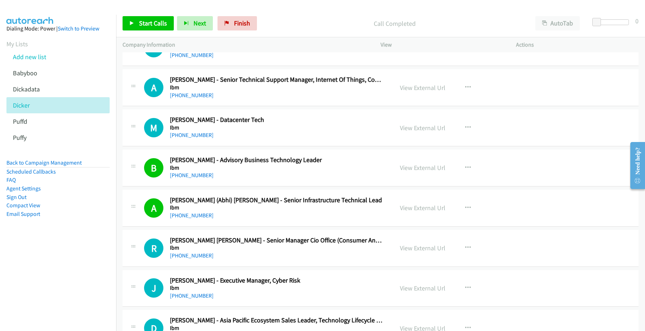
scroll to position [6819, 0]
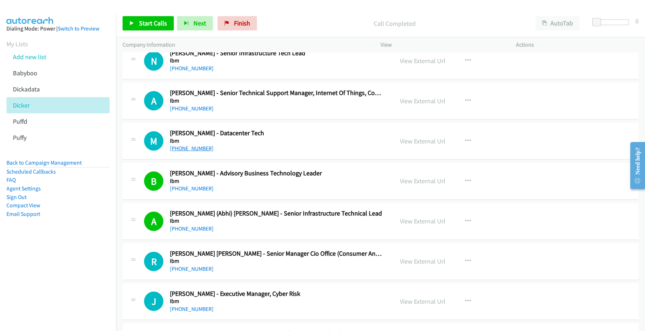
click at [193, 151] on link "+61 447 341 692" at bounding box center [192, 148] width 44 height 7
click at [419, 145] on link "View External Url" at bounding box center [422, 141] width 45 height 8
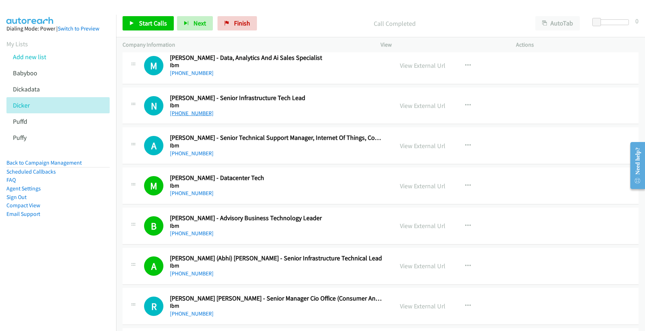
click at [194, 116] on link "+61 414 569 239" at bounding box center [192, 113] width 44 height 7
click at [412, 110] on link "View External Url" at bounding box center [422, 105] width 45 height 8
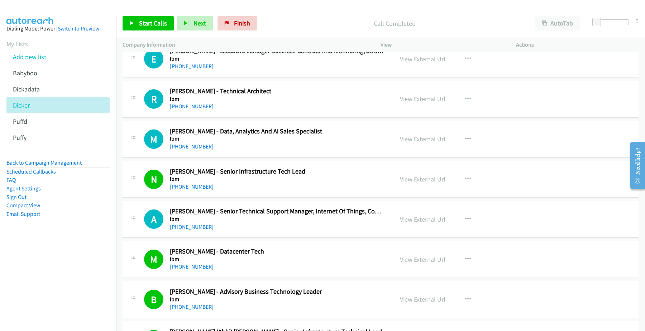
scroll to position [6685, 0]
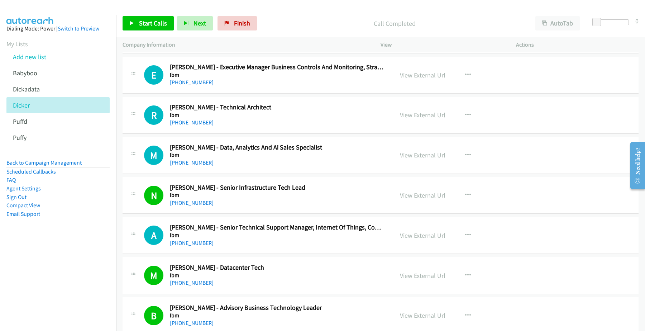
click at [198, 166] on link "+61 456 631 289" at bounding box center [192, 162] width 44 height 7
click at [425, 159] on link "View External Url" at bounding box center [422, 155] width 45 height 8
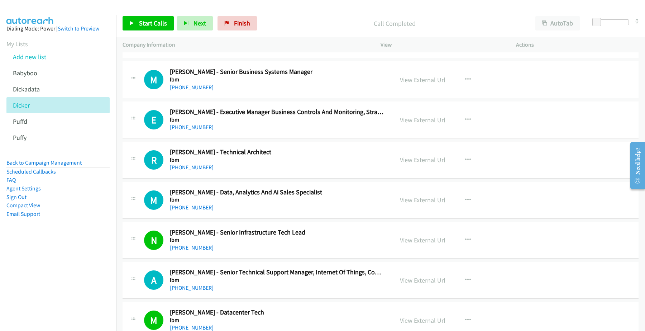
scroll to position [6595, 0]
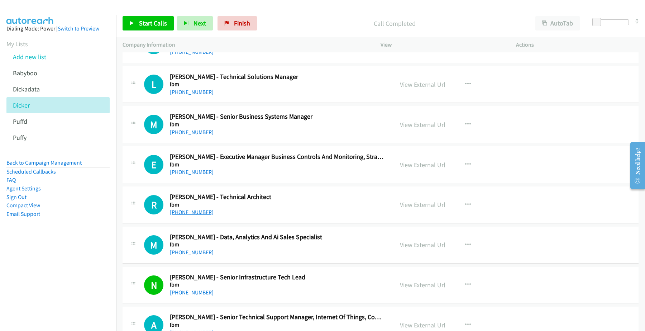
click at [198, 215] on link "+61 428 485 146" at bounding box center [192, 211] width 44 height 7
click at [430, 208] on link "View External Url" at bounding box center [422, 204] width 45 height 8
click at [192, 175] on link "+61 451 481 982" at bounding box center [192, 171] width 44 height 7
click at [429, 169] on link "View External Url" at bounding box center [422, 164] width 45 height 8
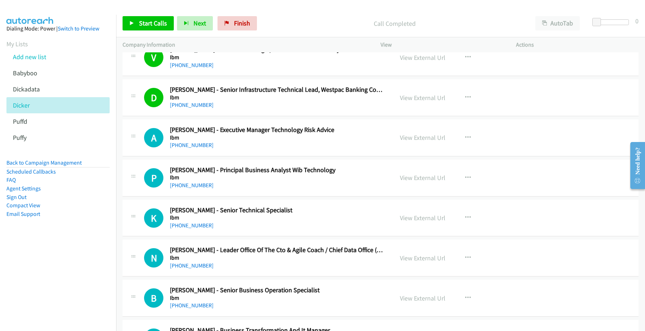
scroll to position [1581, 0]
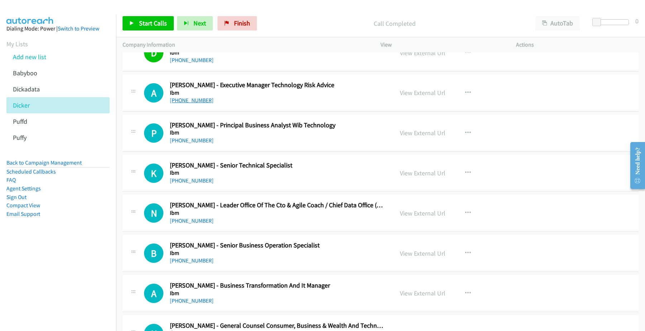
click at [190, 102] on link "+61 432 701 433" at bounding box center [192, 100] width 44 height 7
click at [414, 95] on link "View External Url" at bounding box center [422, 92] width 45 height 8
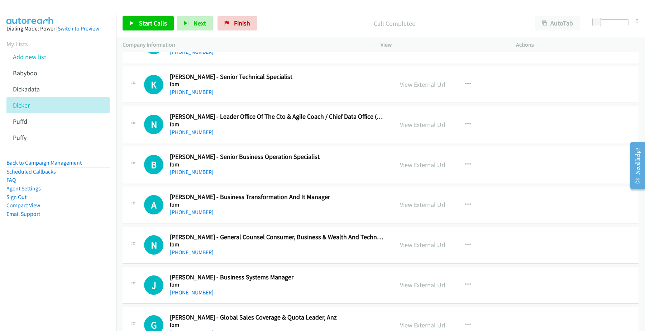
scroll to position [1671, 0]
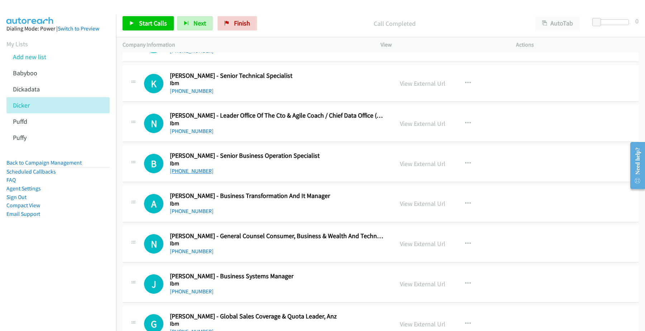
click at [191, 173] on link "+61 421 133 868" at bounding box center [192, 170] width 44 height 7
click at [408, 166] on link "View External Url" at bounding box center [422, 163] width 45 height 8
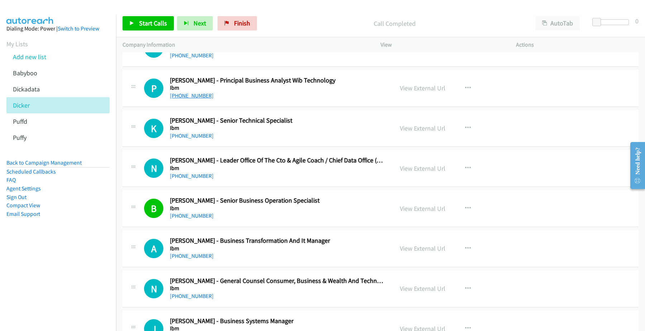
click at [190, 97] on link "+61 402 919 769" at bounding box center [192, 95] width 44 height 7
click at [421, 90] on link "View External Url" at bounding box center [422, 88] width 45 height 8
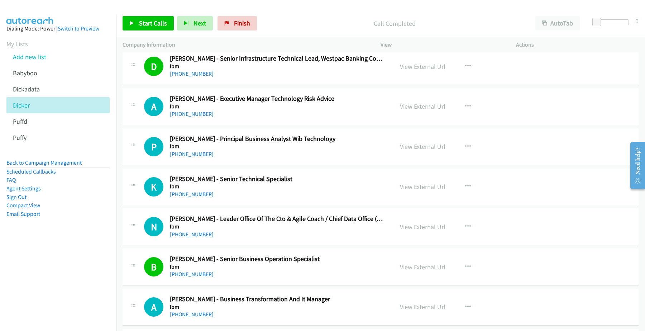
scroll to position [1581, 0]
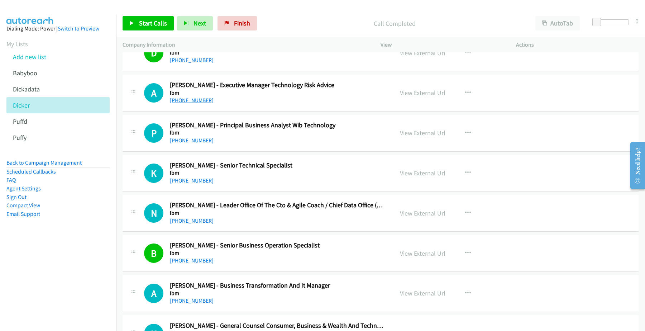
click at [190, 102] on link "+61 432 701 433" at bounding box center [192, 100] width 44 height 7
click at [414, 94] on link "View External Url" at bounding box center [422, 92] width 45 height 8
click at [188, 143] on link "+61 402 919 769" at bounding box center [192, 140] width 44 height 7
click at [195, 139] on link "+61 402 919 769" at bounding box center [192, 140] width 44 height 7
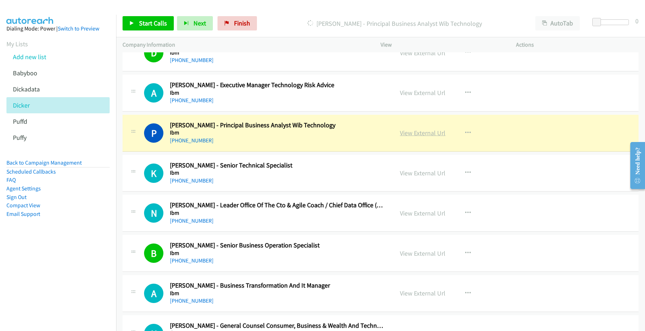
click at [436, 135] on link "View External Url" at bounding box center [422, 133] width 45 height 8
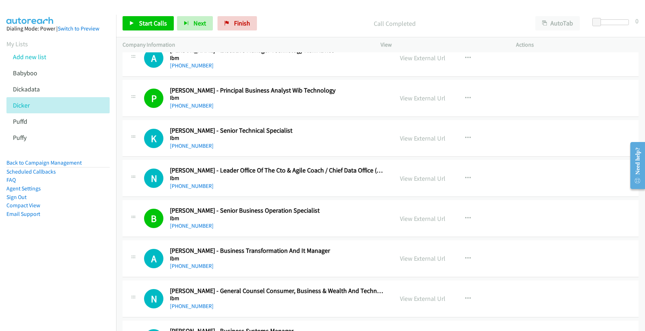
scroll to position [1671, 0]
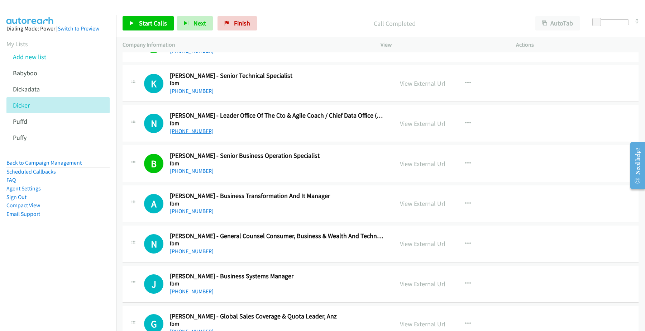
click at [199, 133] on link "+61 450 802 855" at bounding box center [192, 131] width 44 height 7
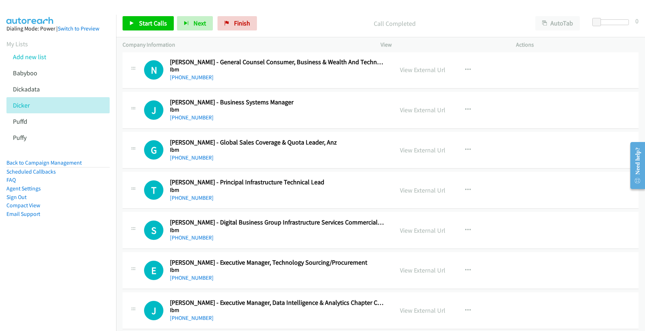
scroll to position [1850, 0]
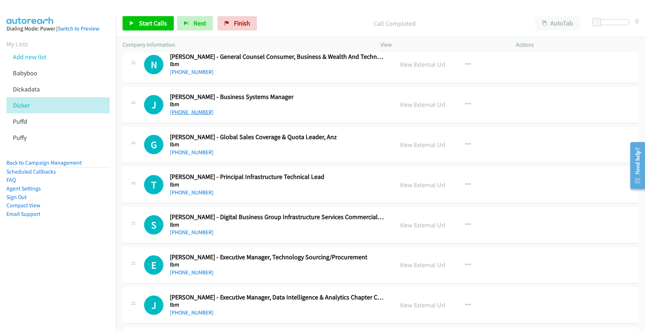
click at [191, 112] on link "+61 437 961 723" at bounding box center [192, 112] width 44 height 7
click at [407, 106] on link "View External Url" at bounding box center [422, 104] width 45 height 8
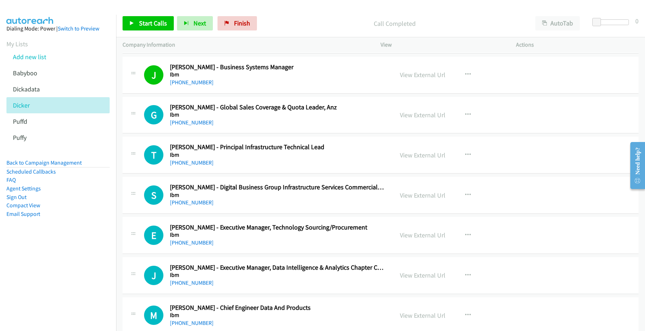
scroll to position [1895, 0]
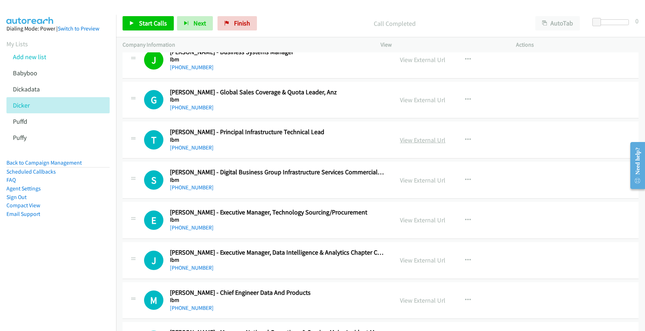
click at [411, 142] on link "View External Url" at bounding box center [422, 140] width 45 height 8
